Goal: Transaction & Acquisition: Purchase product/service

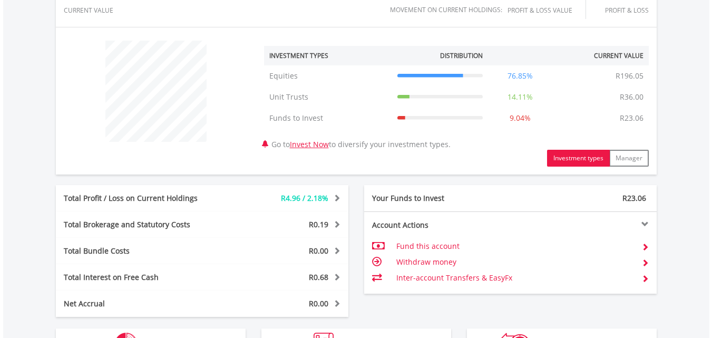
scroll to position [475, 0]
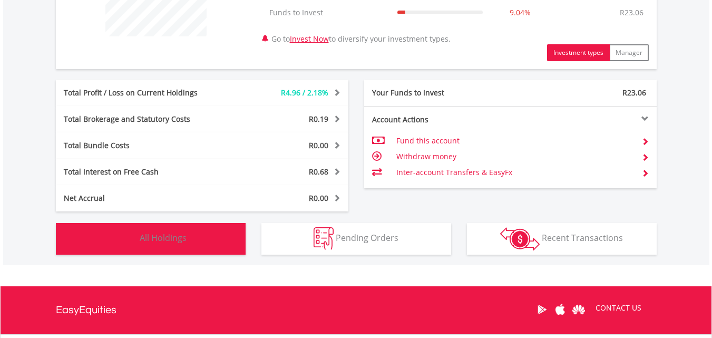
click at [168, 234] on span "All Holdings" at bounding box center [163, 238] width 47 height 12
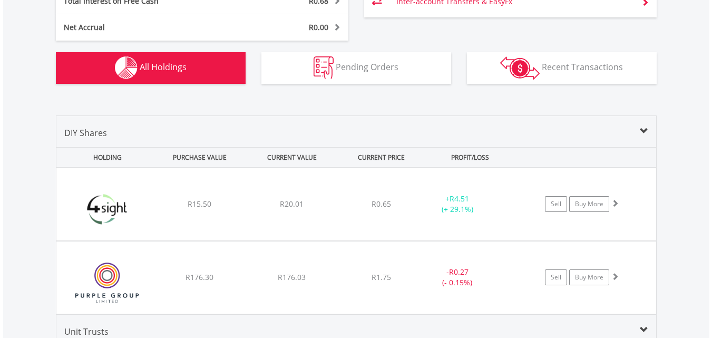
scroll to position [708, 0]
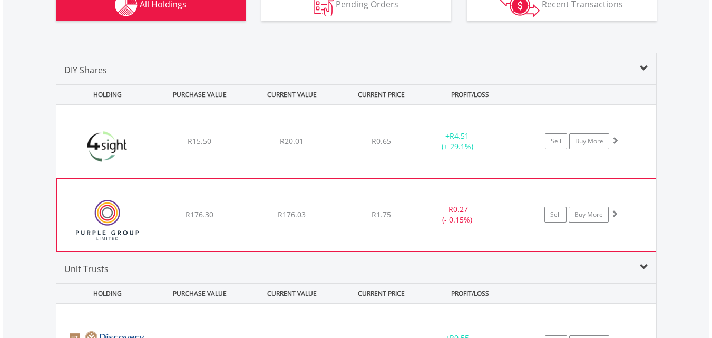
drag, startPoint x: 109, startPoint y: 224, endPoint x: 94, endPoint y: 212, distance: 18.8
click at [109, 225] on img at bounding box center [107, 220] width 91 height 56
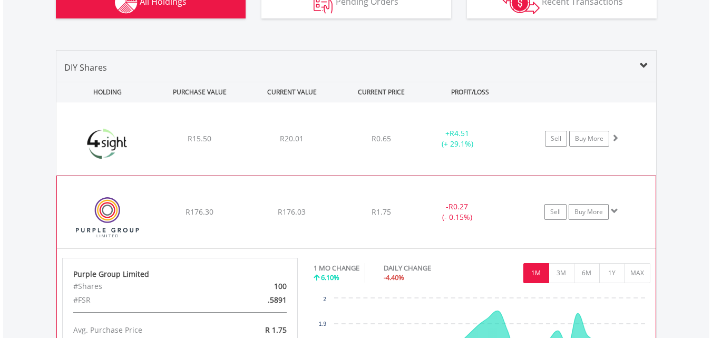
scroll to position [761, 0]
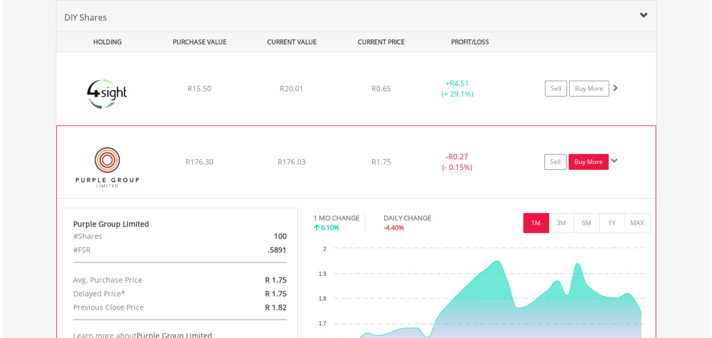
click at [584, 161] on link "Buy More" at bounding box center [589, 162] width 40 height 16
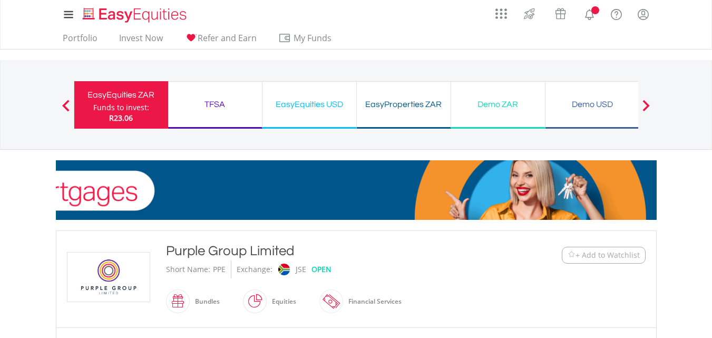
scroll to position [316, 0]
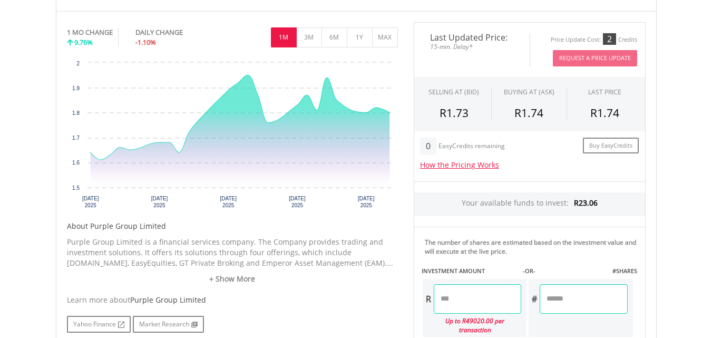
click at [579, 296] on input "number" at bounding box center [584, 299] width 88 height 30
type input "**"
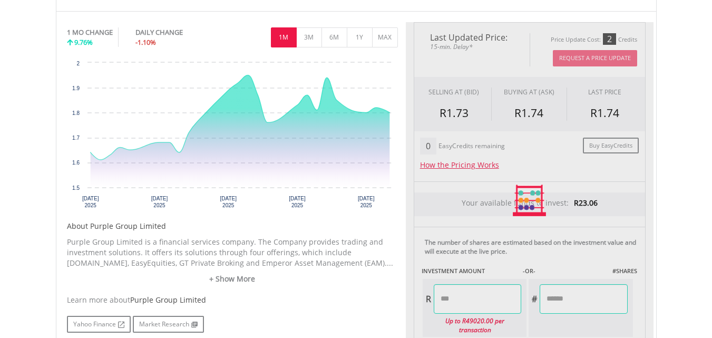
type input "*****"
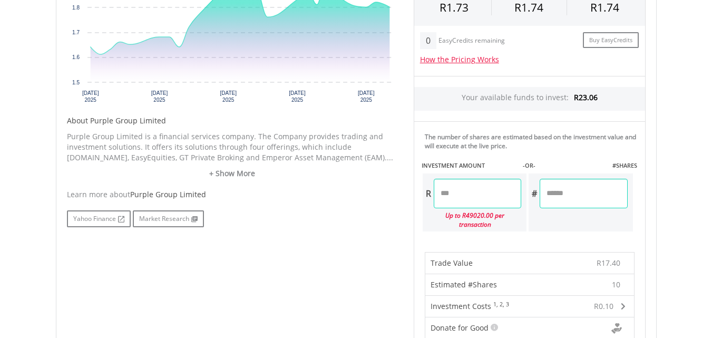
scroll to position [633, 0]
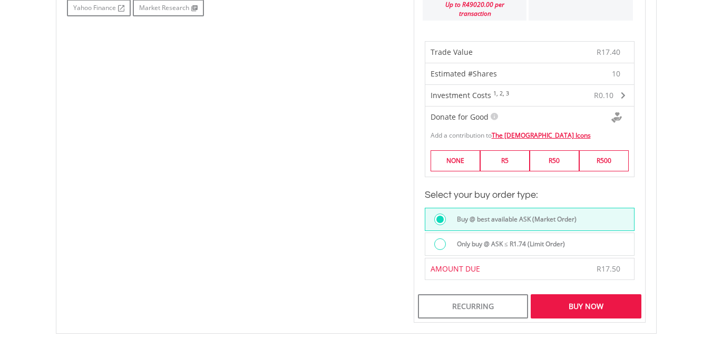
click at [573, 303] on div "Buy Now" at bounding box center [586, 306] width 110 height 24
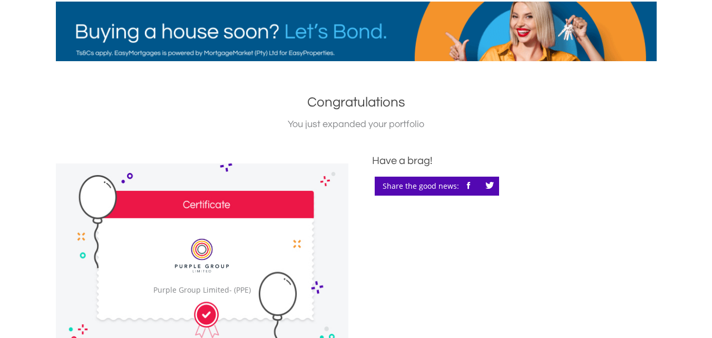
scroll to position [270, 0]
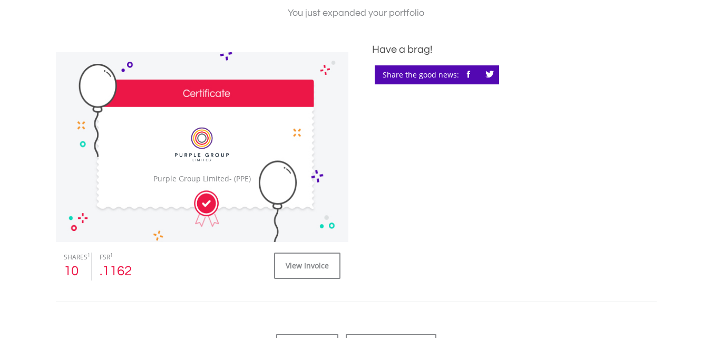
click at [144, 164] on div "﻿ Purple Group Limited Purple Group Limited - (PPE)" at bounding box center [202, 147] width 293 height 190
click at [288, 266] on link "View Invoice" at bounding box center [307, 266] width 66 height 26
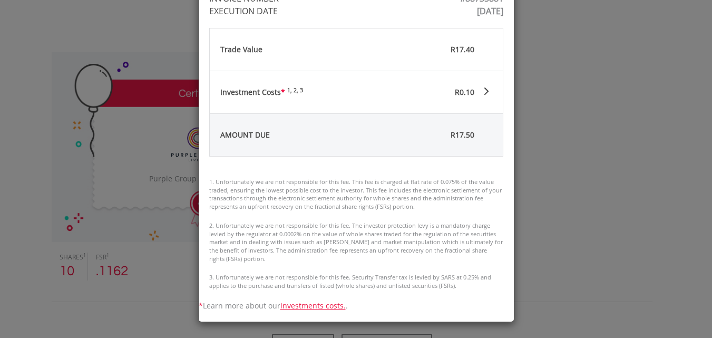
scroll to position [0, 0]
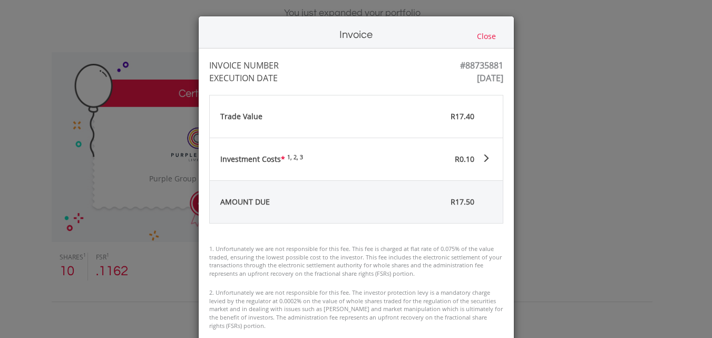
click at [490, 35] on button "Close" at bounding box center [486, 37] width 25 height 12
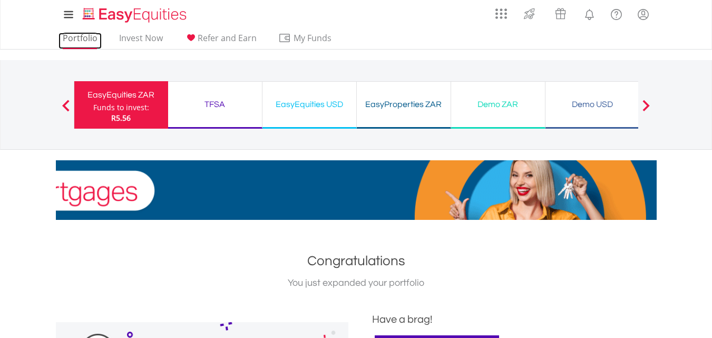
click at [96, 38] on link "Portfolio" at bounding box center [80, 41] width 43 height 16
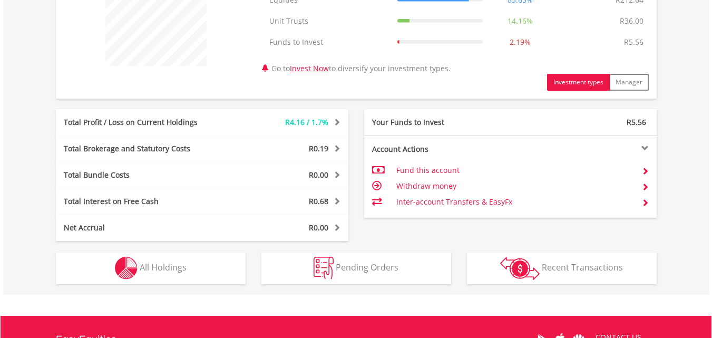
scroll to position [527, 0]
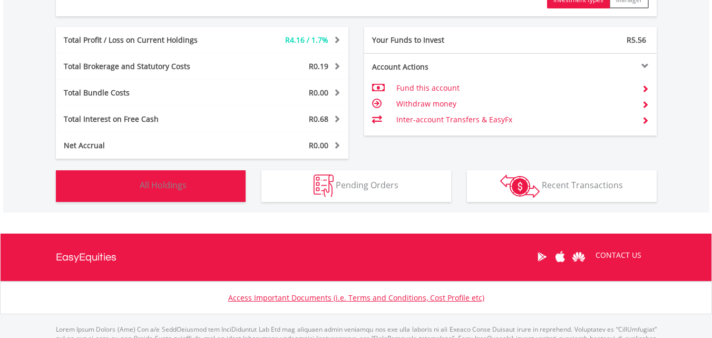
click at [215, 191] on button "Holdings All Holdings" at bounding box center [151, 186] width 190 height 32
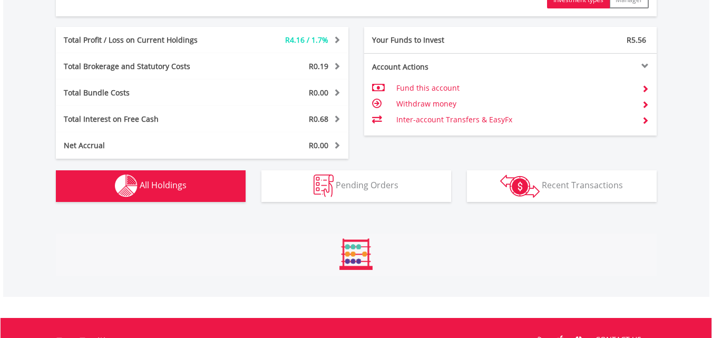
scroll to position [761, 0]
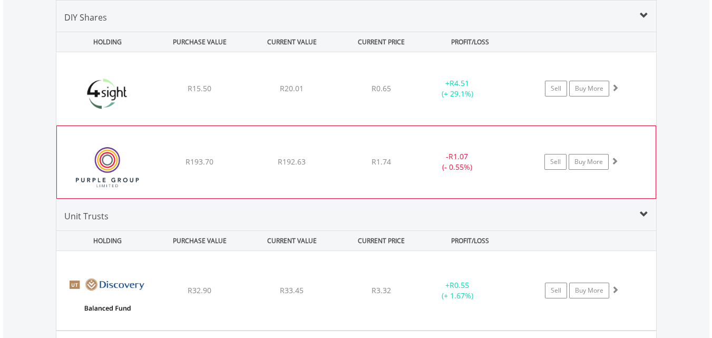
click at [272, 94] on div "R192.63" at bounding box center [292, 88] width 90 height 11
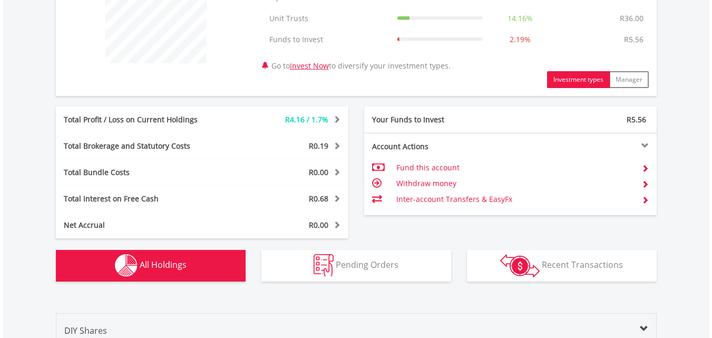
scroll to position [286, 0]
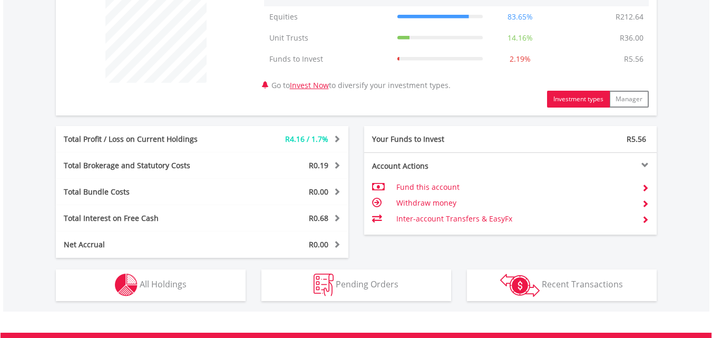
scroll to position [444, 0]
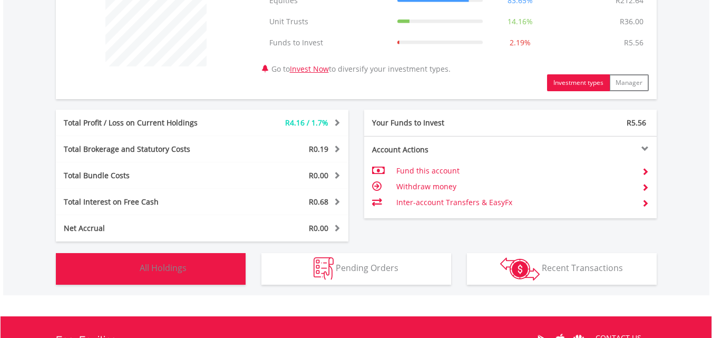
click at [150, 268] on span "All Holdings" at bounding box center [163, 268] width 47 height 12
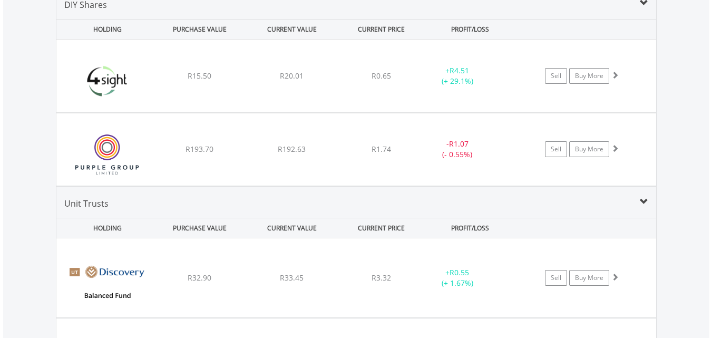
scroll to position [866, 0]
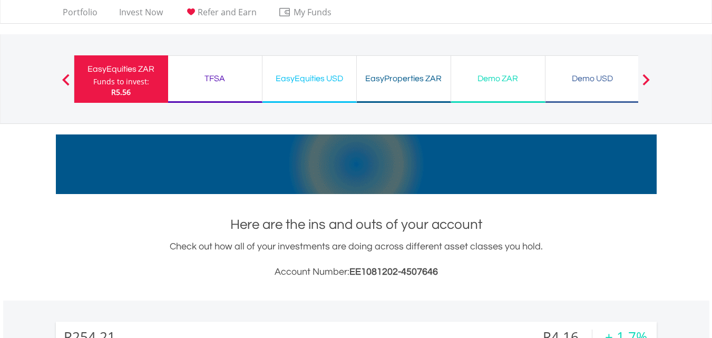
scroll to position [0, 0]
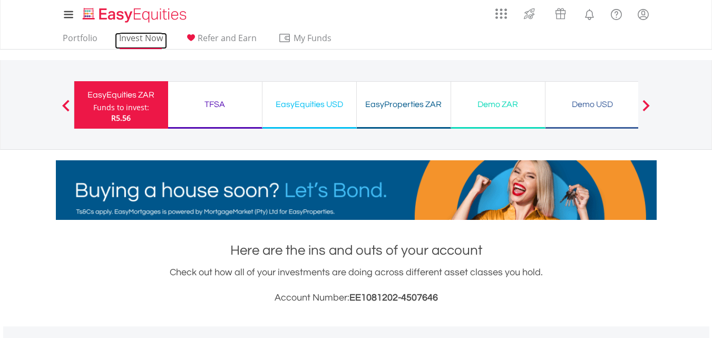
click at [145, 41] on link "Invest Now" at bounding box center [141, 41] width 52 height 16
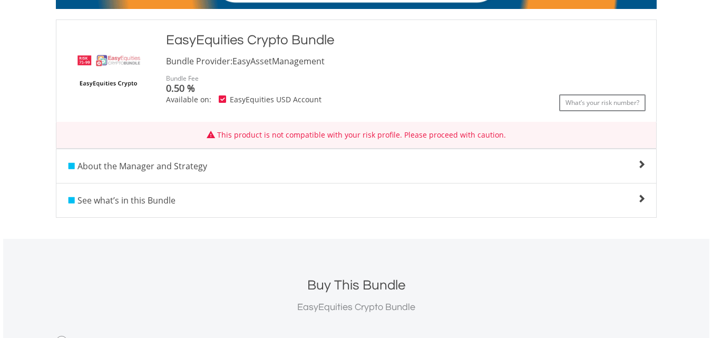
scroll to position [211, 0]
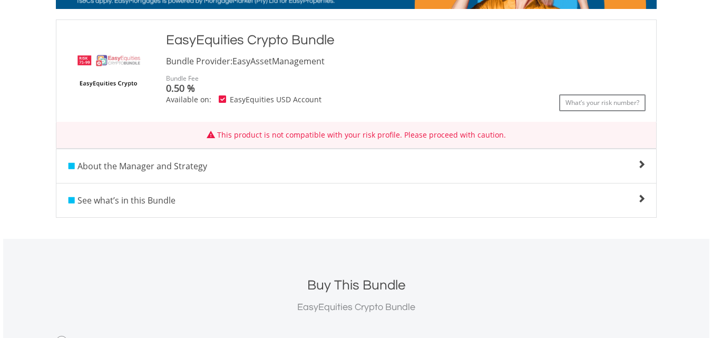
click at [316, 206] on div "See what’s in this Bundle" at bounding box center [356, 200] width 600 height 13
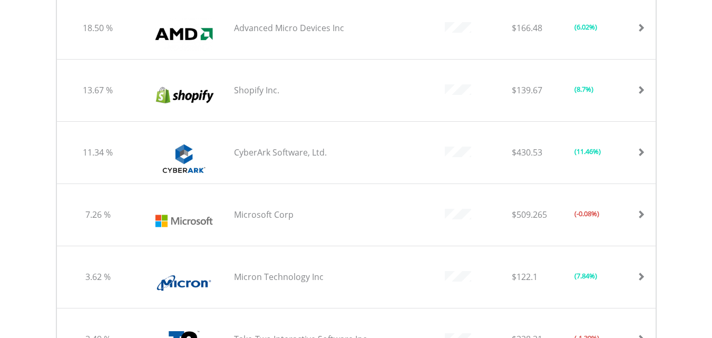
scroll to position [738, 0]
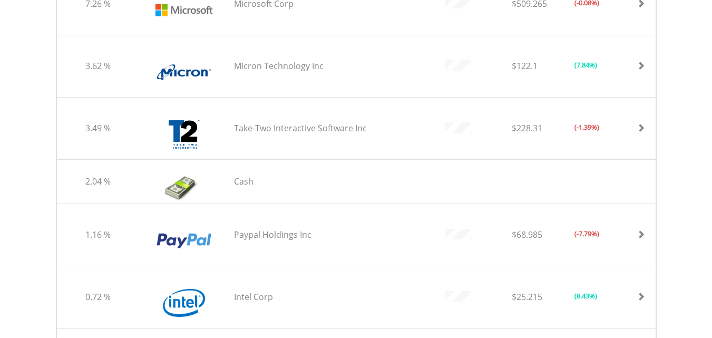
click at [148, 194] on div "Cash" at bounding box center [181, 188] width 74 height 32
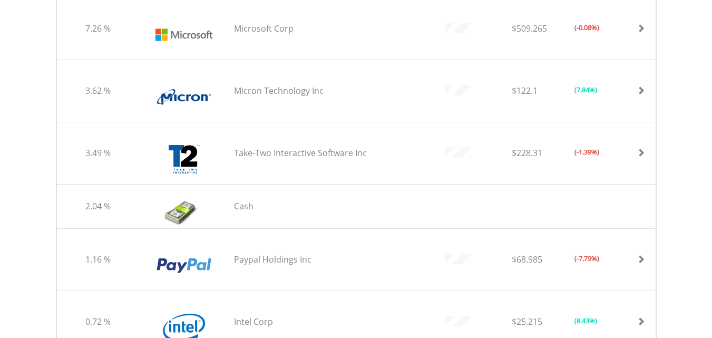
scroll to position [791, 0]
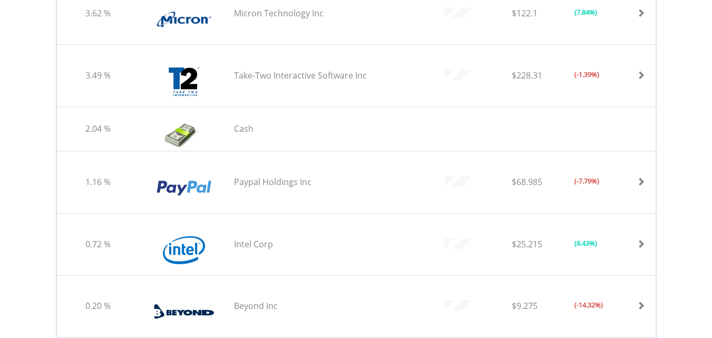
click at [180, 136] on img at bounding box center [181, 135] width 45 height 32
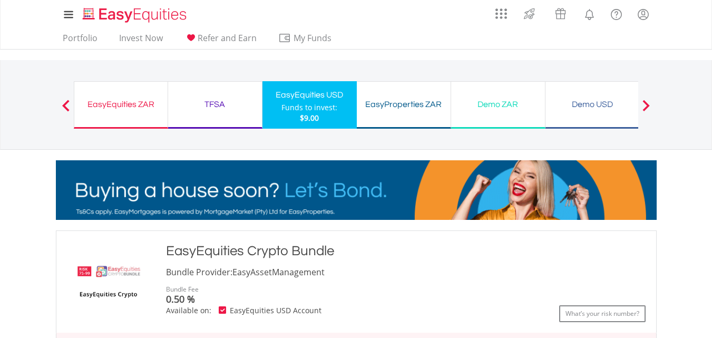
scroll to position [158, 0]
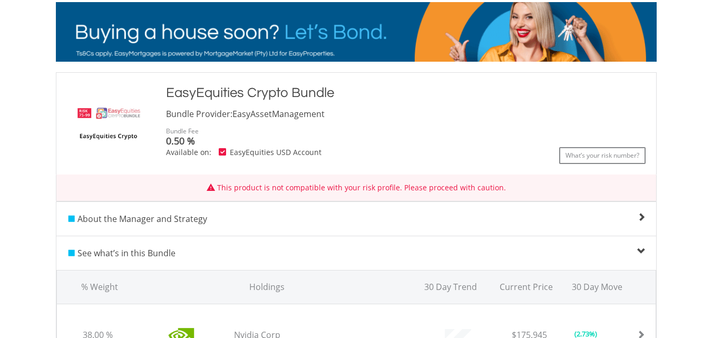
click at [153, 254] on span "See what’s in this Bundle" at bounding box center [127, 253] width 98 height 12
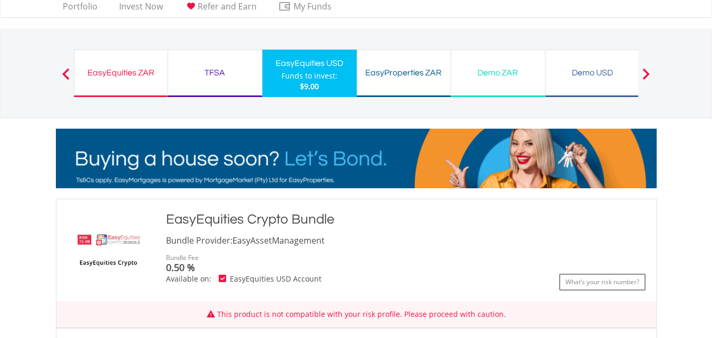
scroll to position [0, 0]
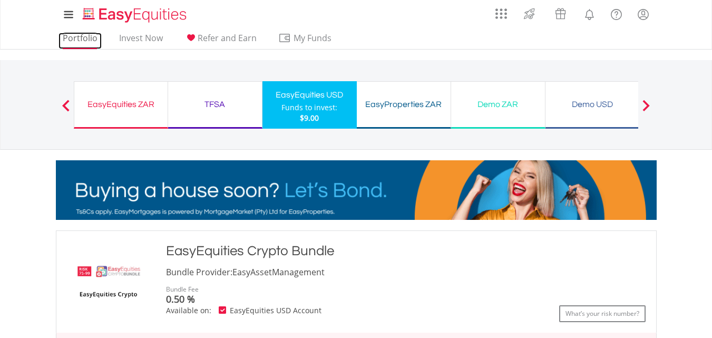
click at [78, 37] on link "Portfolio" at bounding box center [80, 41] width 43 height 16
